Goal: Find specific page/section: Find specific page/section

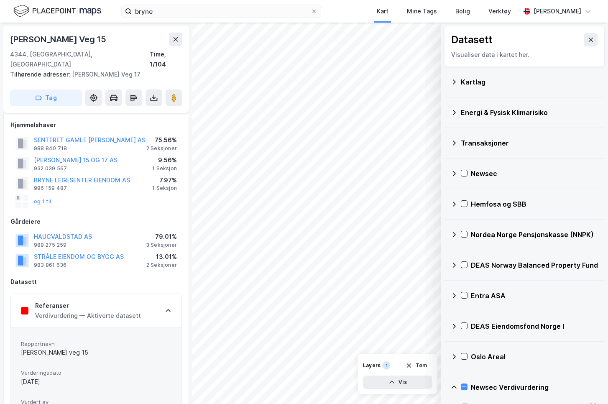
scroll to position [161, 0]
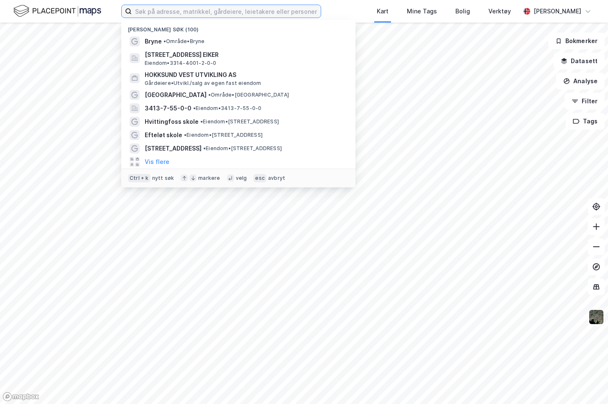
click at [211, 14] on input at bounding box center [226, 11] width 189 height 13
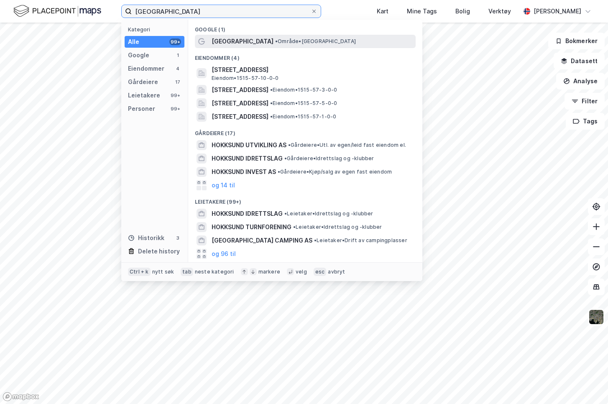
type input "hokksund"
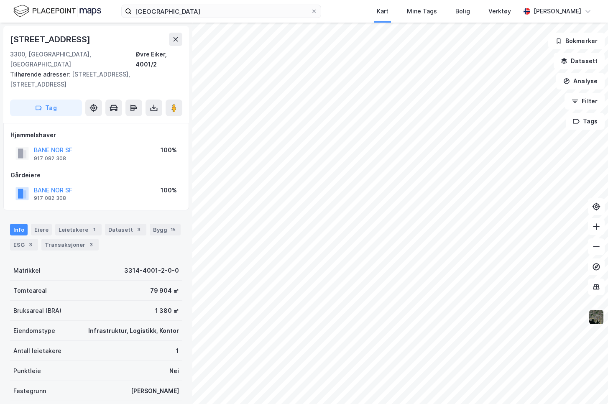
click at [599, 317] on img at bounding box center [597, 317] width 16 height 16
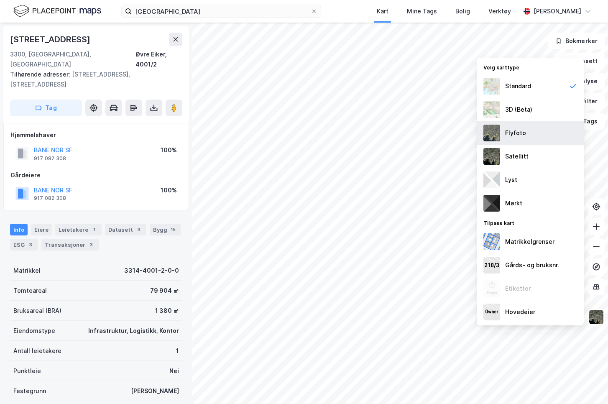
click at [517, 137] on div "Flyfoto" at bounding box center [515, 133] width 21 height 10
